Goal: Task Accomplishment & Management: Manage account settings

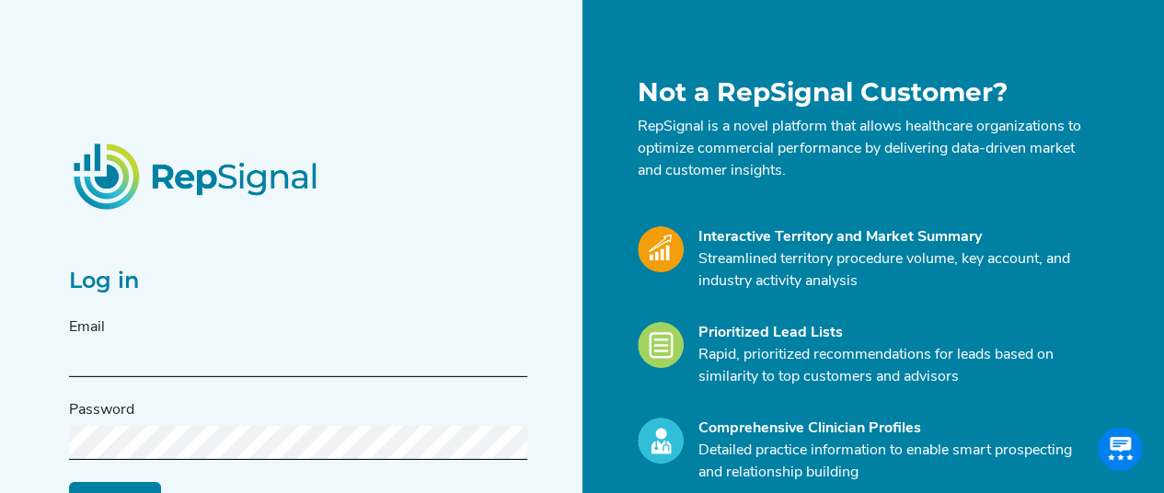
click at [375, 354] on input "text" at bounding box center [298, 360] width 458 height 34
type input "t"
